Goal: Task Accomplishment & Management: Use online tool/utility

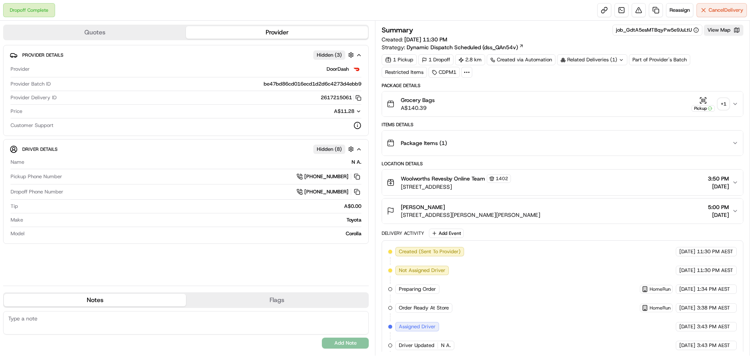
click at [724, 102] on div "+ 1" at bounding box center [723, 103] width 11 height 11
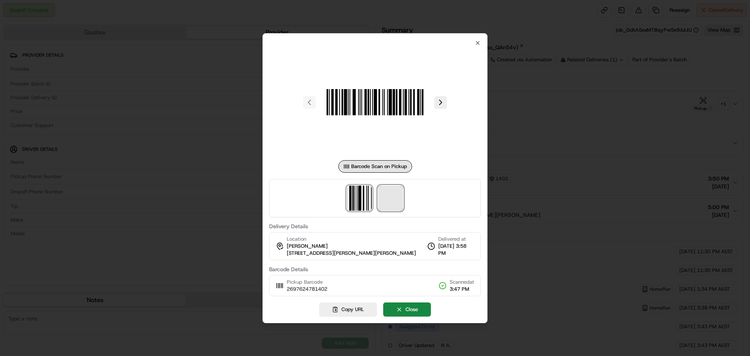
click at [387, 202] on span at bounding box center [390, 197] width 25 height 25
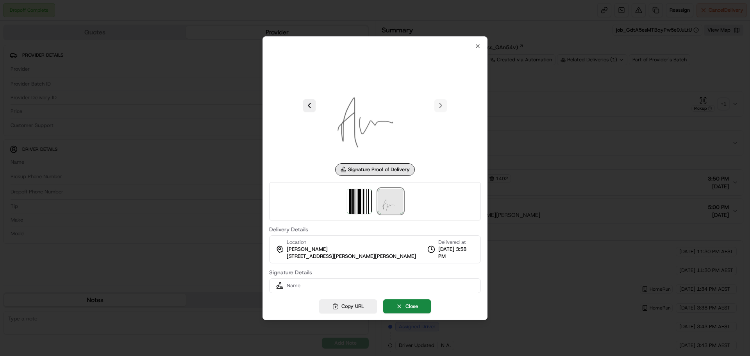
drag, startPoint x: 139, startPoint y: 54, endPoint x: 388, endPoint y: 97, distance: 252.8
click at [141, 55] on div at bounding box center [375, 178] width 750 height 356
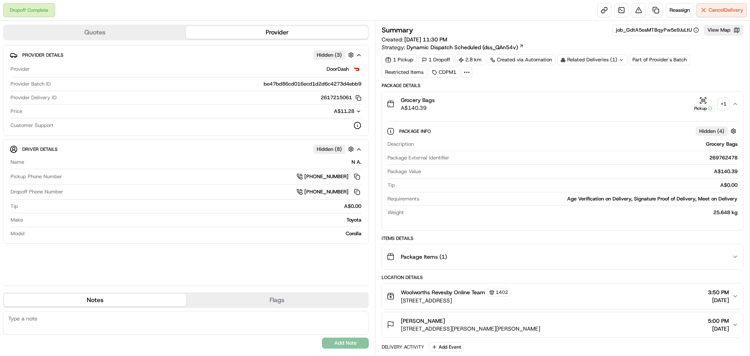
click at [729, 108] on div "Grocery Bags A$140.39 Pickup + 1" at bounding box center [559, 104] width 345 height 16
click at [725, 105] on div "+ 1" at bounding box center [723, 103] width 11 height 11
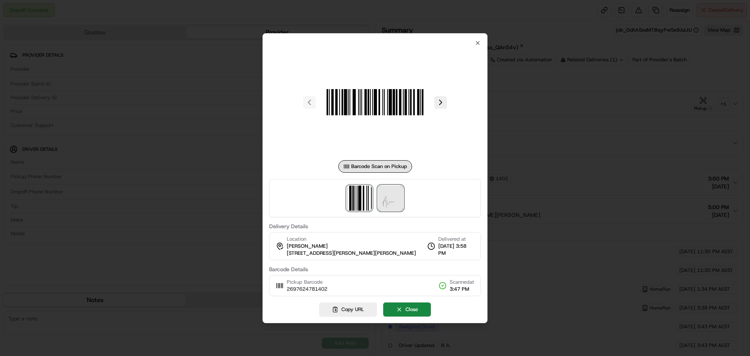
click at [383, 206] on img at bounding box center [390, 197] width 25 height 25
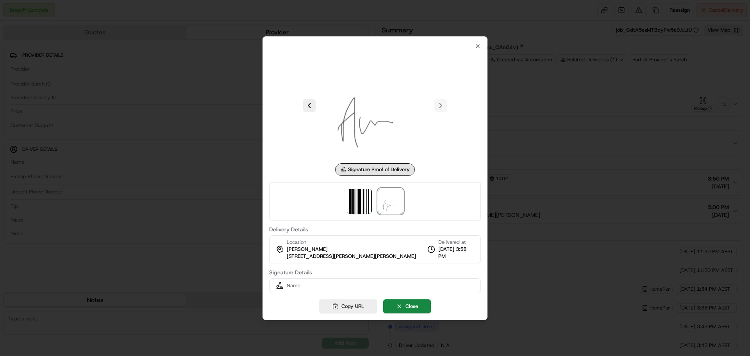
click at [529, 197] on div at bounding box center [375, 178] width 750 height 356
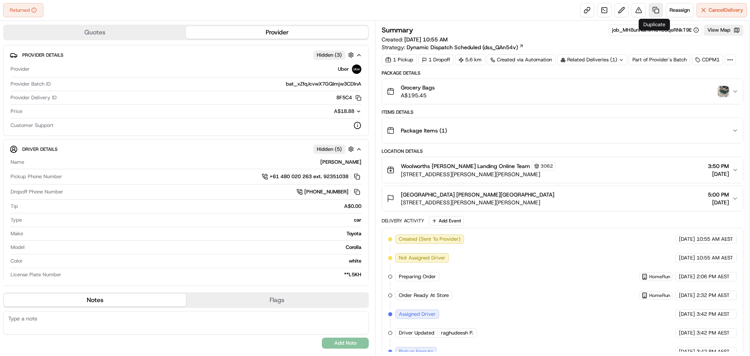
click at [654, 9] on link at bounding box center [656, 10] width 14 height 14
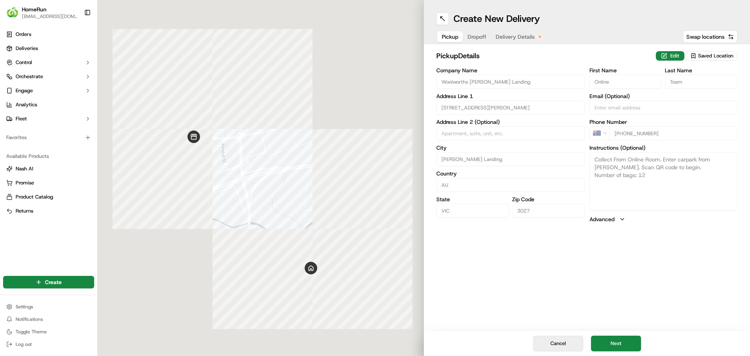
click at [555, 338] on button "Cancel" at bounding box center [558, 343] width 50 height 16
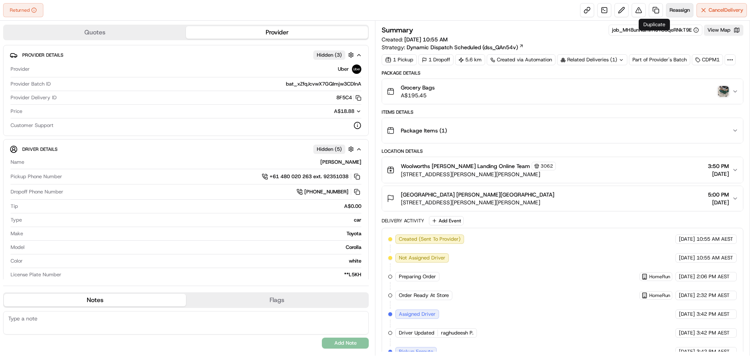
click at [674, 12] on span "Reassign" at bounding box center [679, 10] width 20 height 7
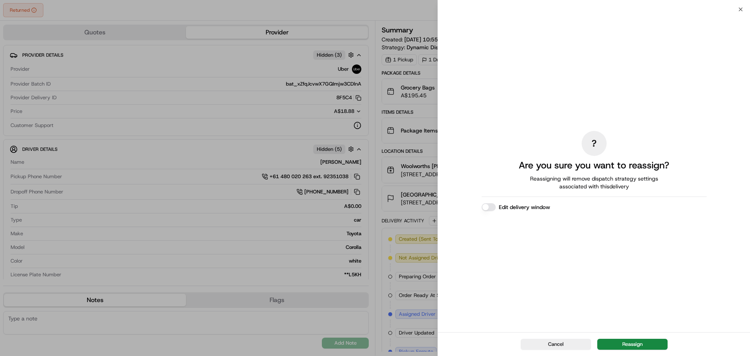
drag, startPoint x: 620, startPoint y: 330, endPoint x: 622, endPoint y: 334, distance: 4.4
click at [621, 331] on div "? Are you sure you want to reassign? Reassigning will remove dispatch strategy …" at bounding box center [594, 170] width 312 height 323
click at [624, 338] on div "Cancel Reassign" at bounding box center [594, 344] width 312 height 24
click at [624, 342] on button "Reassign" at bounding box center [632, 344] width 70 height 11
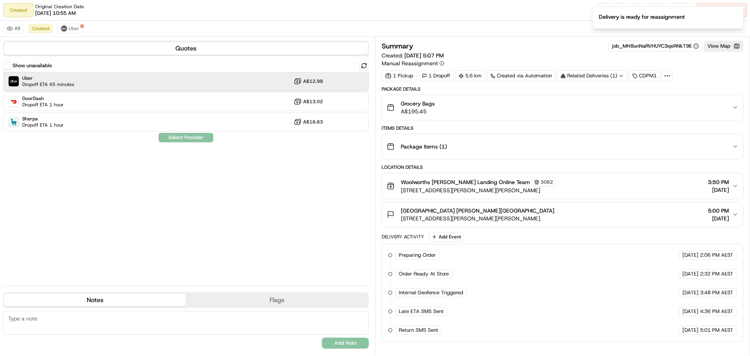
click at [153, 83] on div "Uber Dropoff ETA 45 minutes A$12.98" at bounding box center [185, 81] width 365 height 19
click at [165, 137] on button "Assign Provider" at bounding box center [185, 137] width 55 height 9
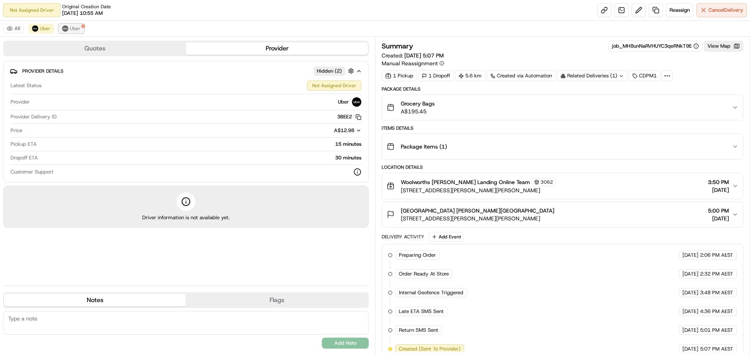
click at [77, 26] on span "Uber" at bounding box center [75, 28] width 11 height 6
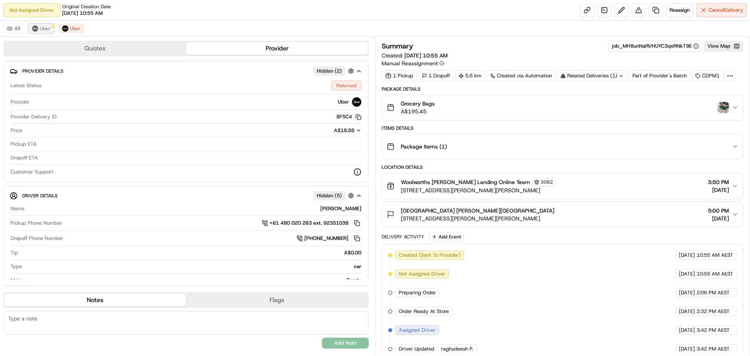
click at [46, 28] on span "Uber" at bounding box center [45, 28] width 11 height 6
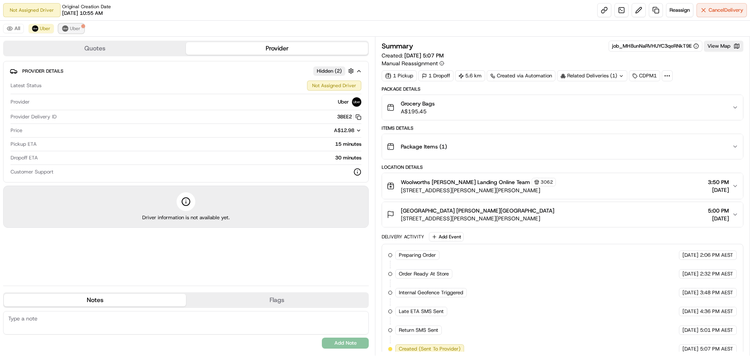
click at [64, 29] on img at bounding box center [65, 28] width 6 height 6
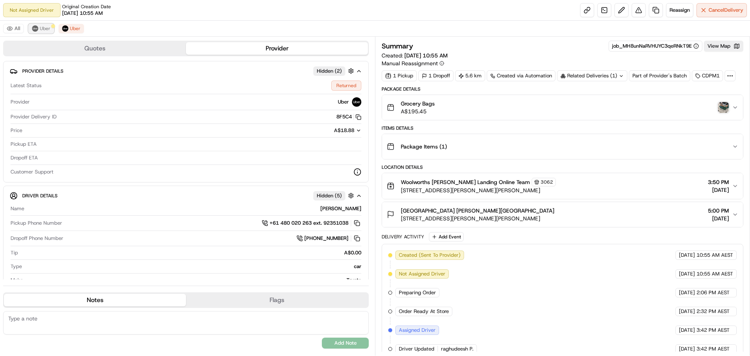
click at [50, 29] on button "Uber" at bounding box center [41, 28] width 25 height 9
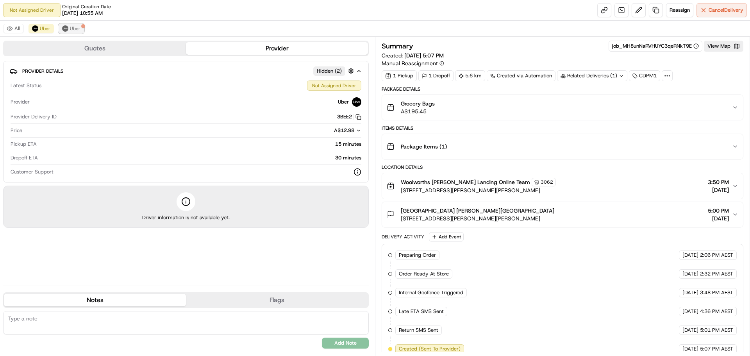
click at [62, 27] on img at bounding box center [65, 28] width 6 height 6
